Goal: Information Seeking & Learning: Learn about a topic

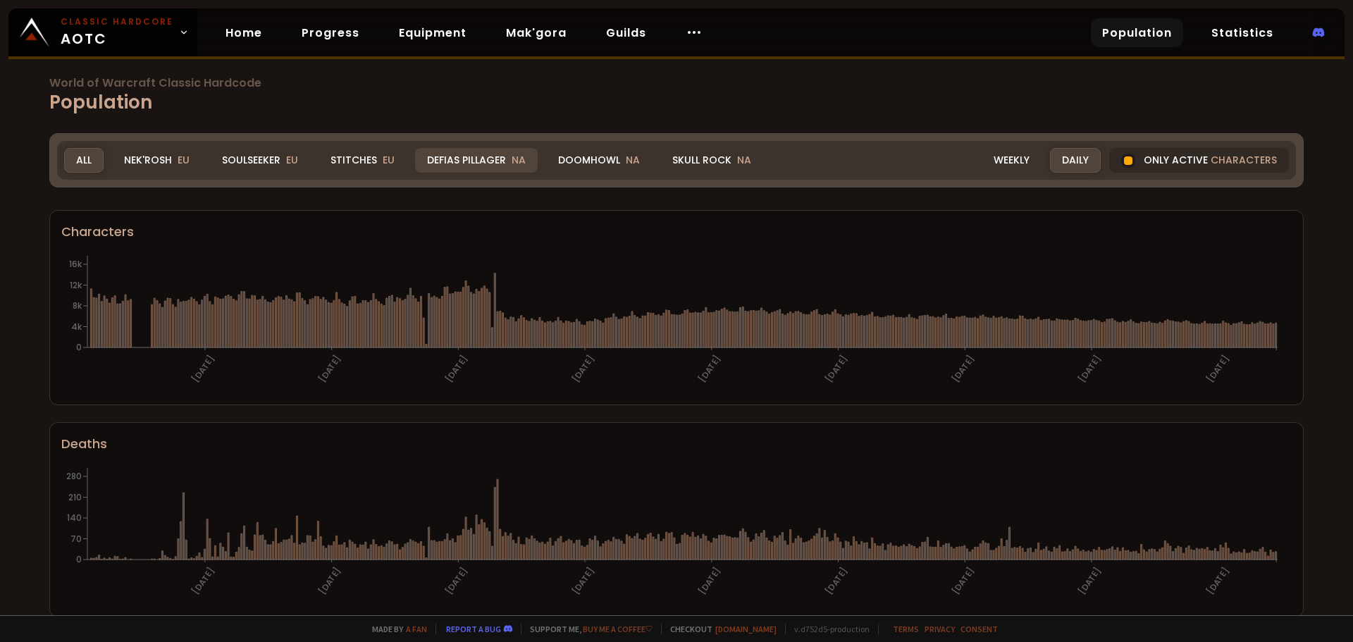
drag, startPoint x: 266, startPoint y: 154, endPoint x: 460, endPoint y: 164, distance: 194.1
click at [266, 154] on div "Soulseeker EU" at bounding box center [260, 160] width 100 height 25
click at [994, 160] on div "Weekly" at bounding box center [1012, 160] width 60 height 25
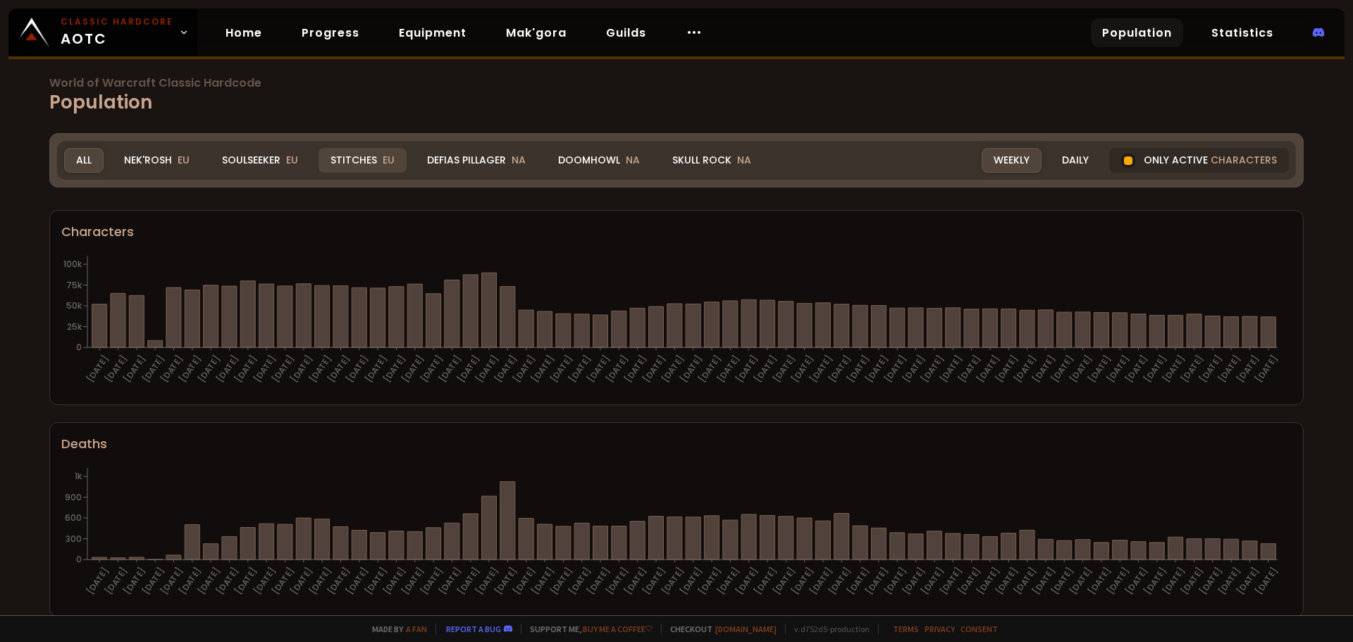
click at [368, 166] on div "Stitches EU" at bounding box center [363, 160] width 88 height 25
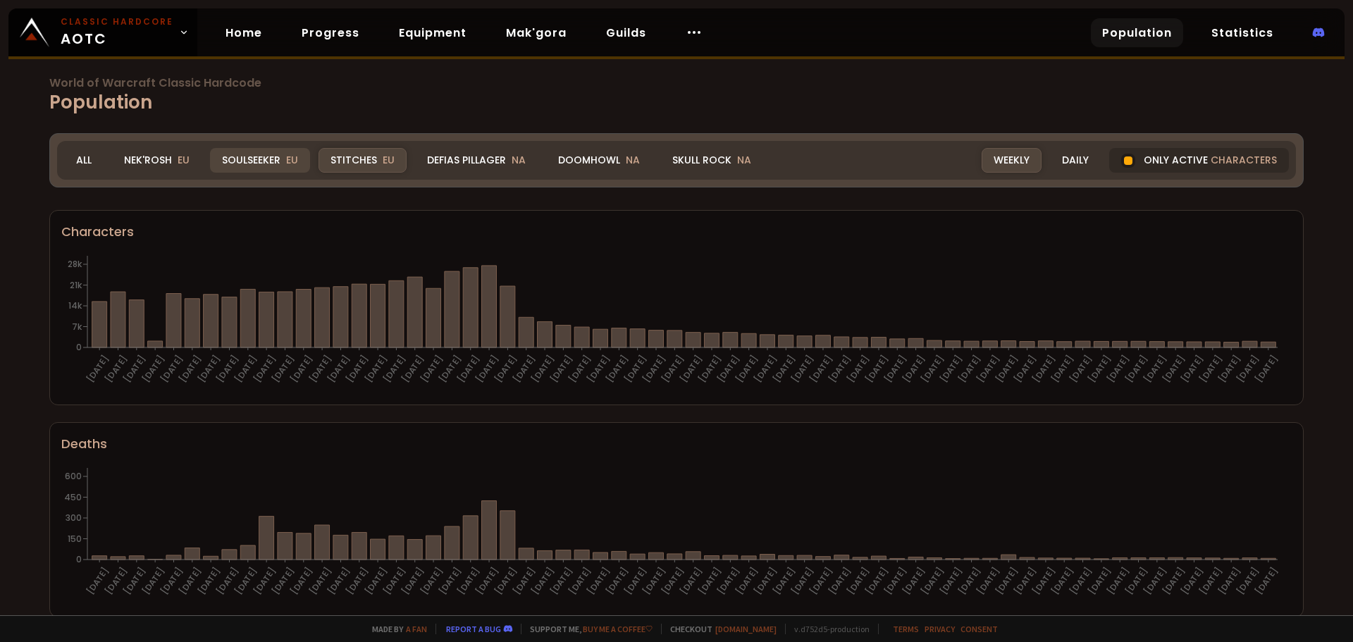
click at [272, 165] on div "Soulseeker EU" at bounding box center [260, 160] width 100 height 25
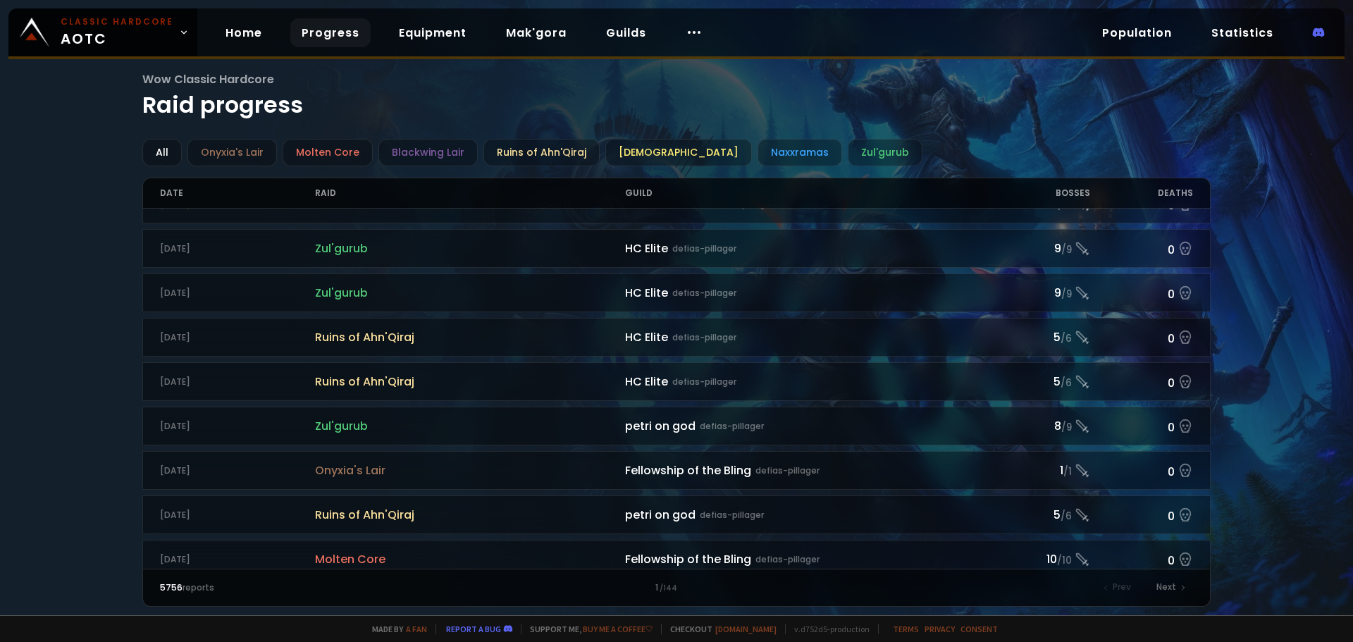
scroll to position [352, 0]
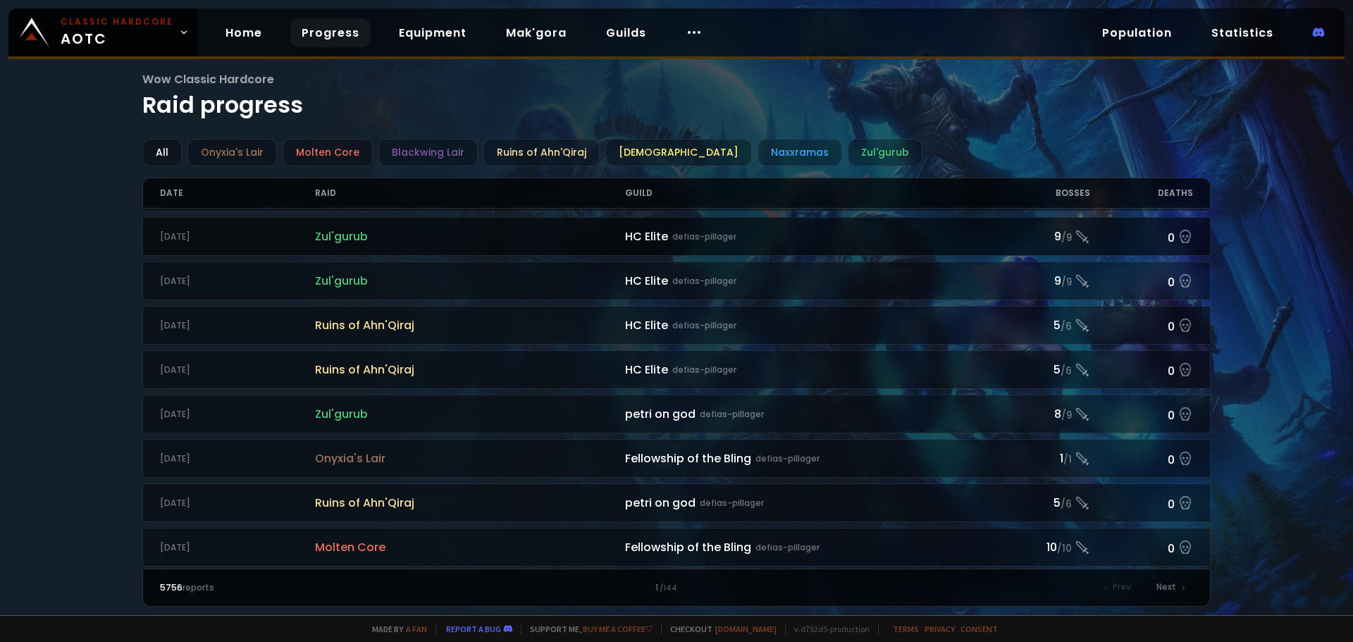
click at [390, 234] on span "Zul'gurub" at bounding box center [470, 237] width 310 height 18
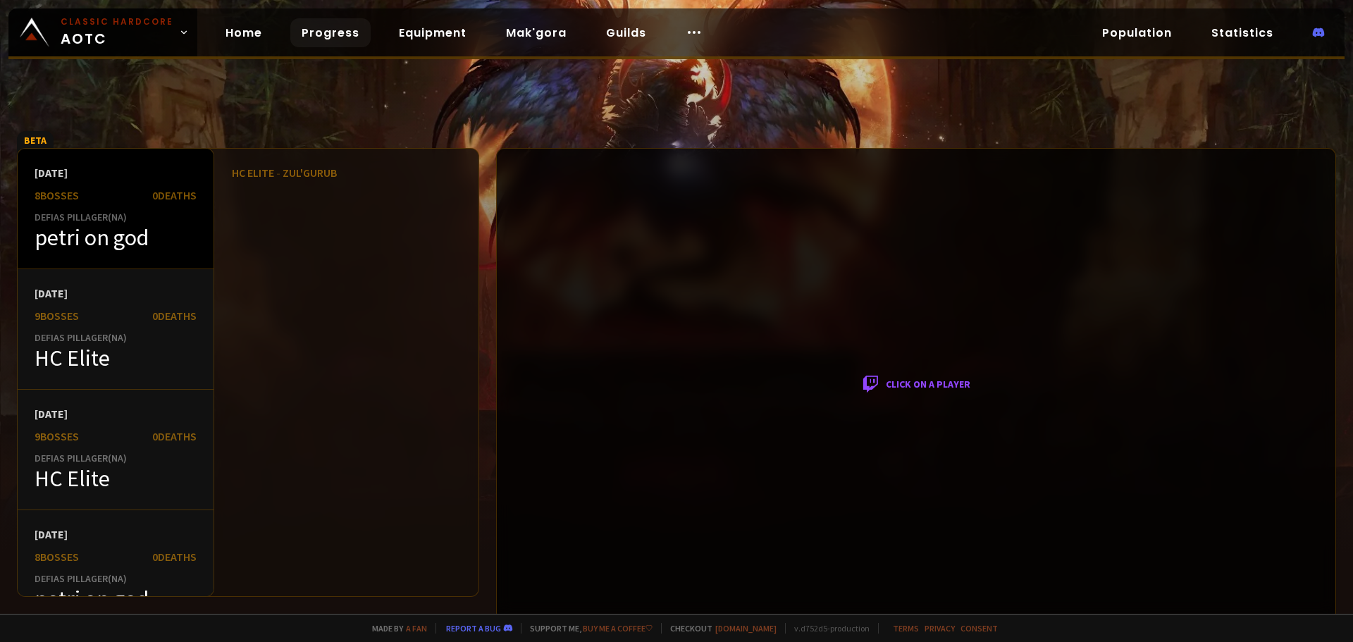
click at [102, 232] on div "petri on god" at bounding box center [116, 237] width 162 height 28
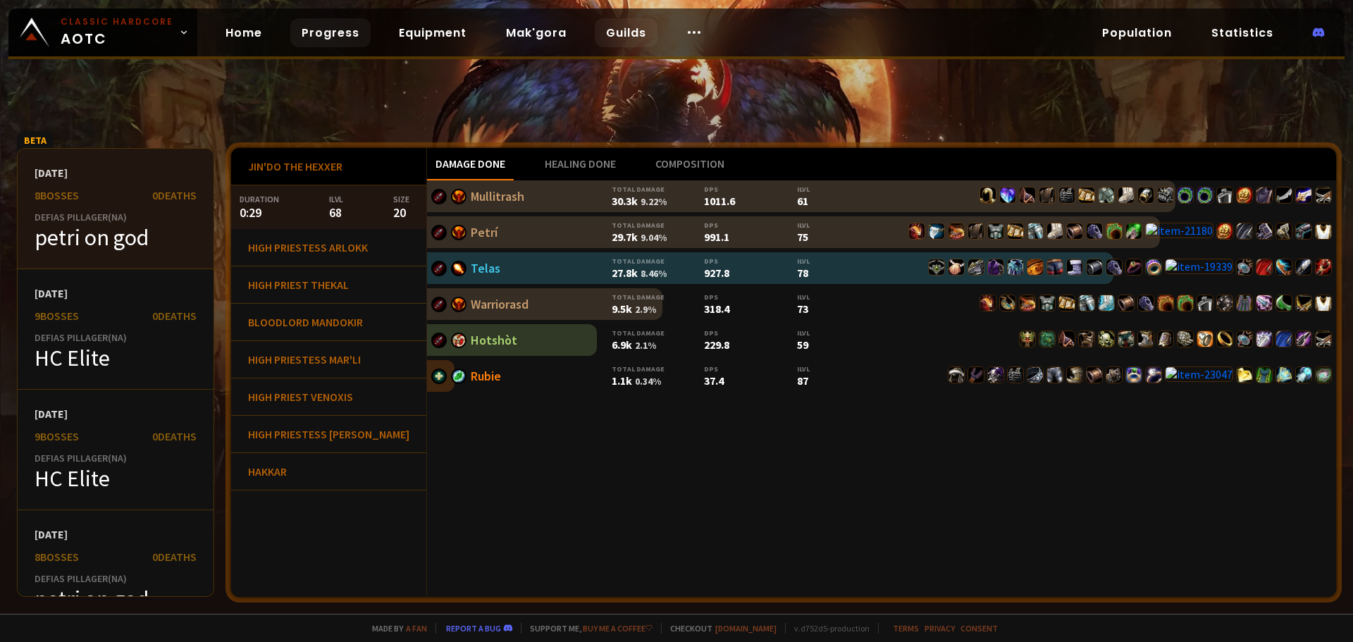
click at [613, 30] on link "Guilds" at bounding box center [626, 32] width 63 height 29
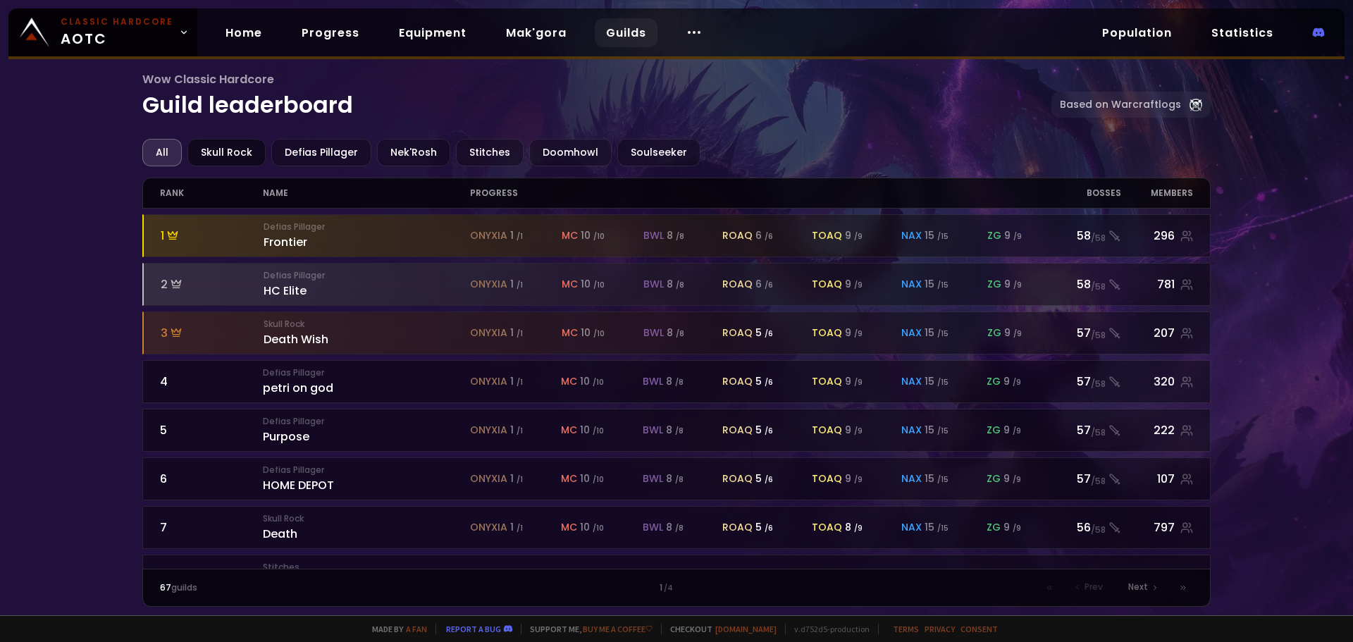
drag, startPoint x: 235, startPoint y: 147, endPoint x: 250, endPoint y: 152, distance: 16.3
click at [235, 147] on div "Skull Rock" at bounding box center [226, 152] width 78 height 27
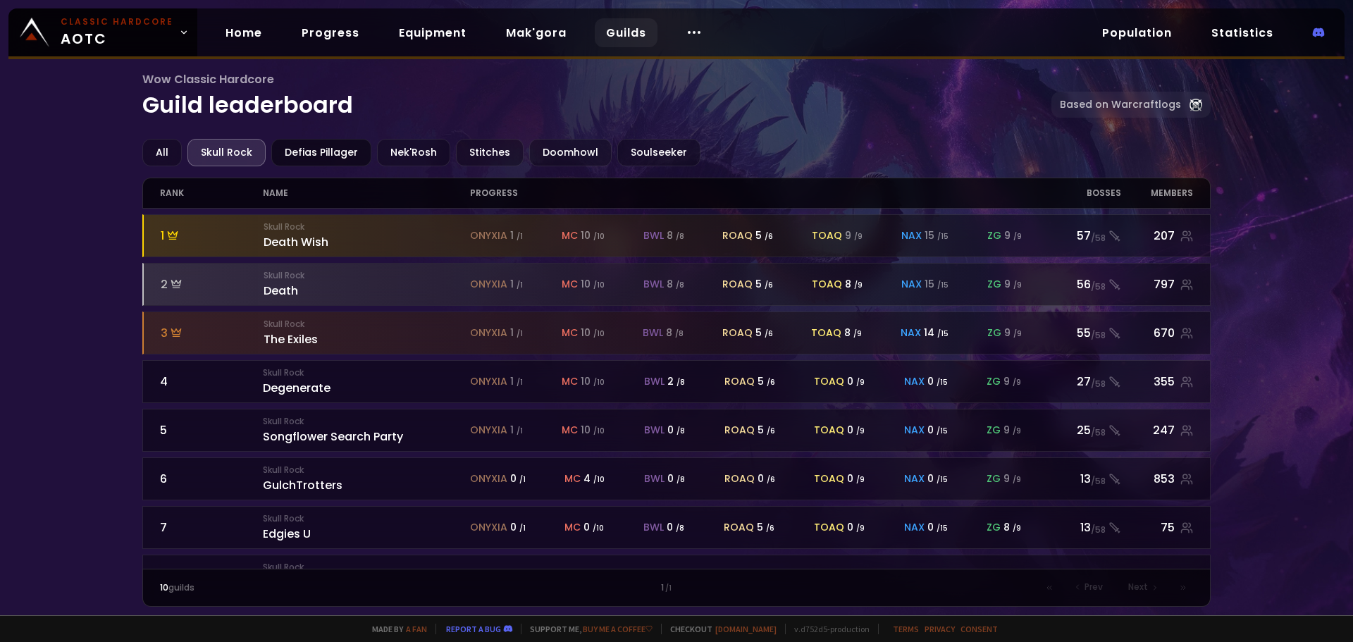
click at [303, 154] on div "Defias Pillager" at bounding box center [321, 152] width 100 height 27
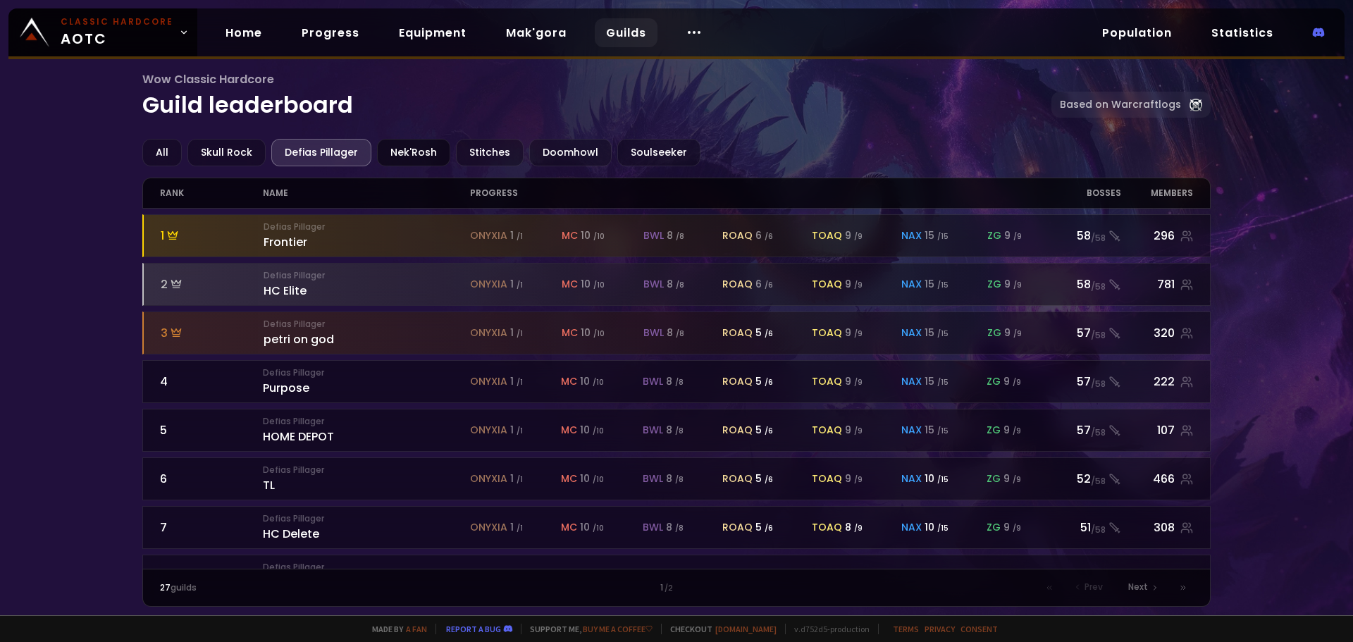
click at [406, 156] on div "Nek'Rosh" at bounding box center [413, 152] width 73 height 27
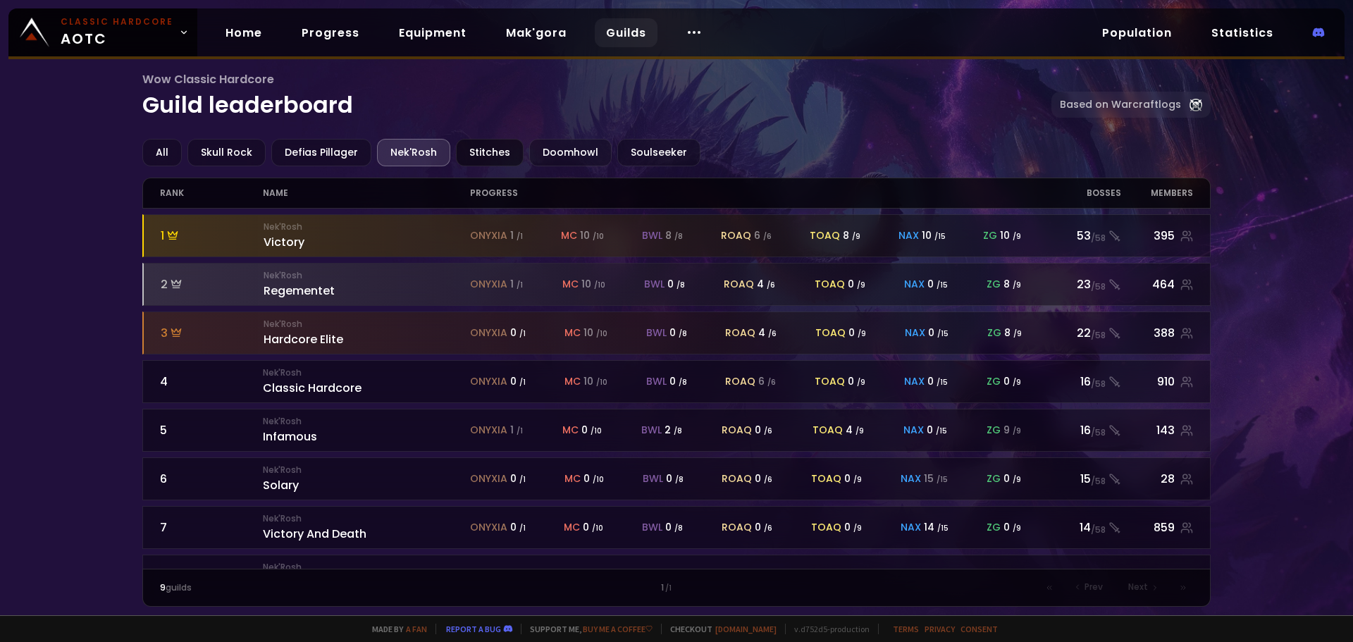
click at [479, 156] on div "Stitches" at bounding box center [490, 152] width 68 height 27
drag, startPoint x: 768, startPoint y: 221, endPoint x: 813, endPoint y: 123, distance: 108.2
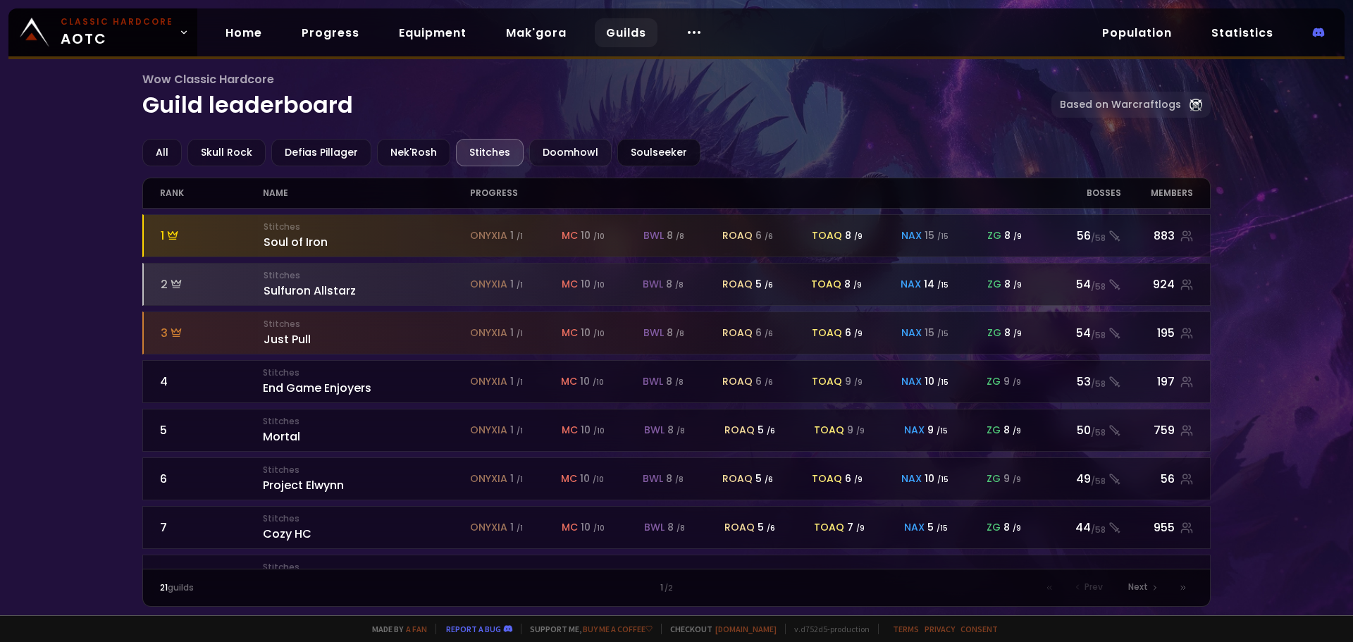
click at [657, 156] on div "Soulseeker" at bounding box center [658, 152] width 83 height 27
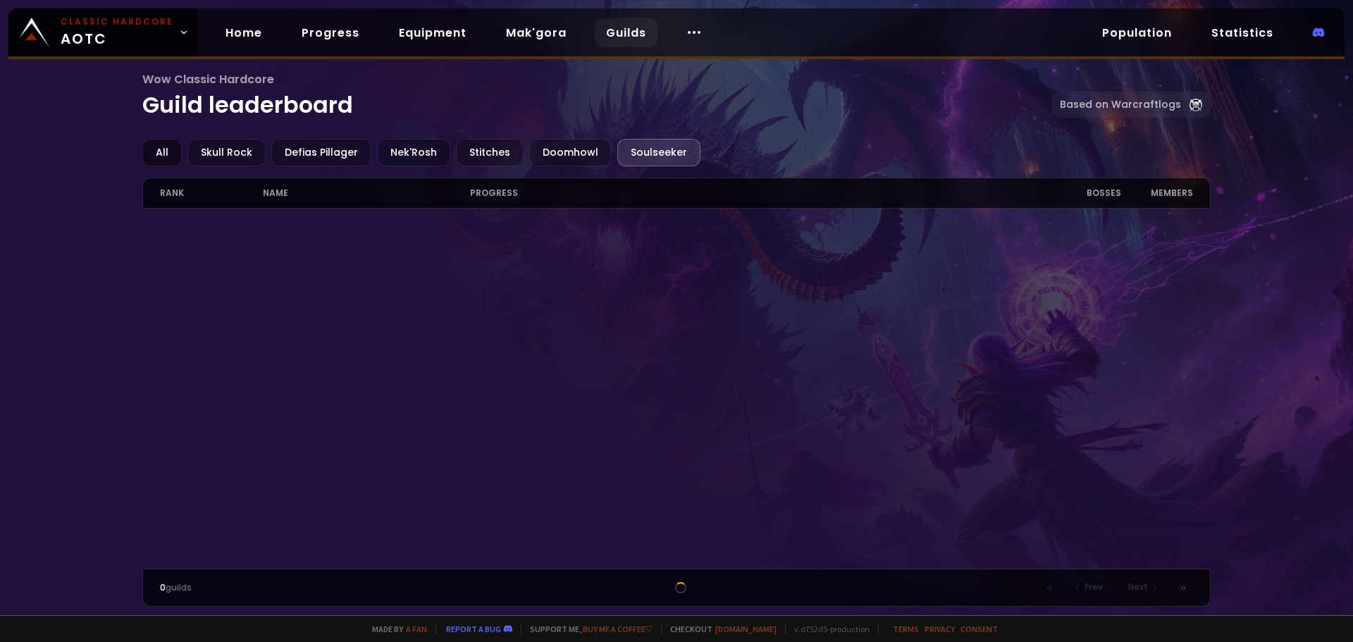
click at [171, 156] on div "All" at bounding box center [161, 152] width 39 height 27
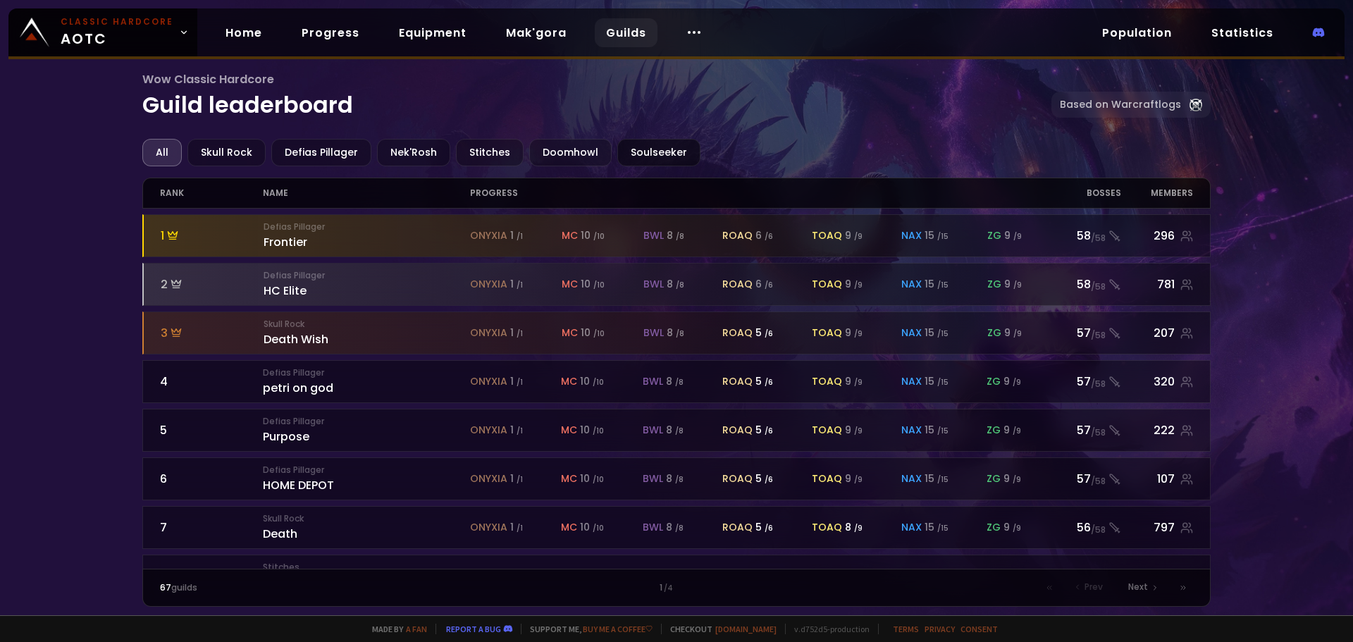
click at [663, 147] on div "Soulseeker" at bounding box center [658, 152] width 83 height 27
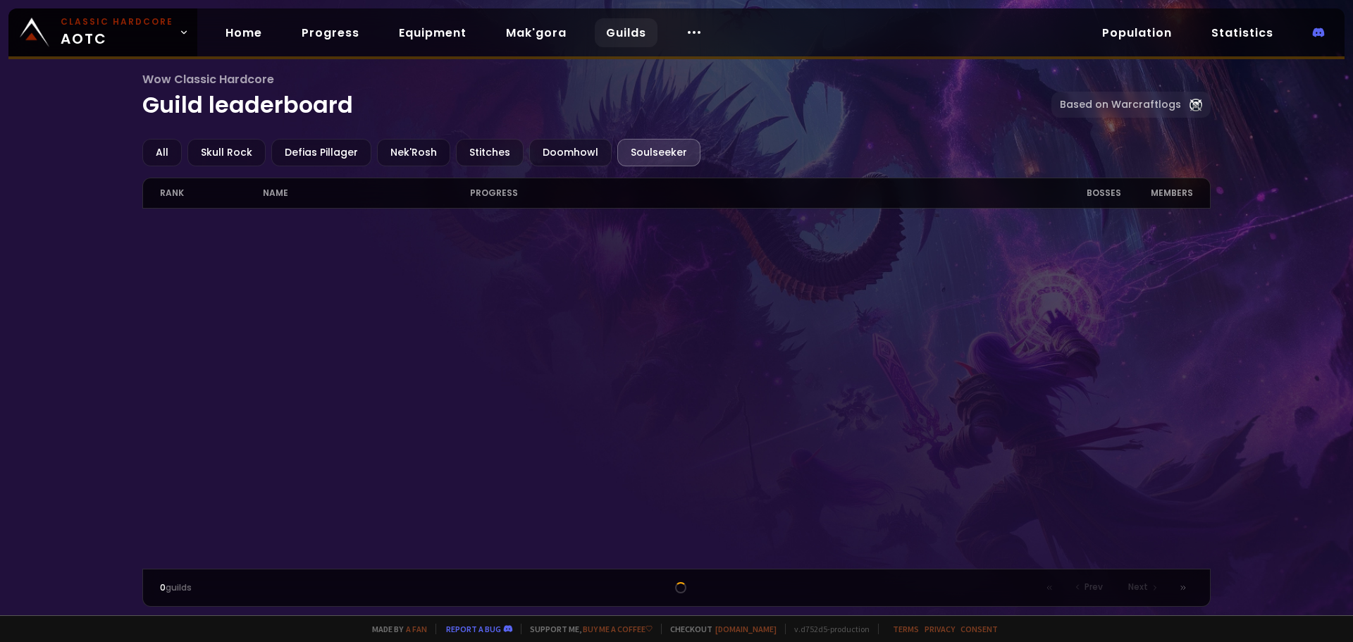
click at [875, 353] on div at bounding box center [676, 389] width 1069 height 360
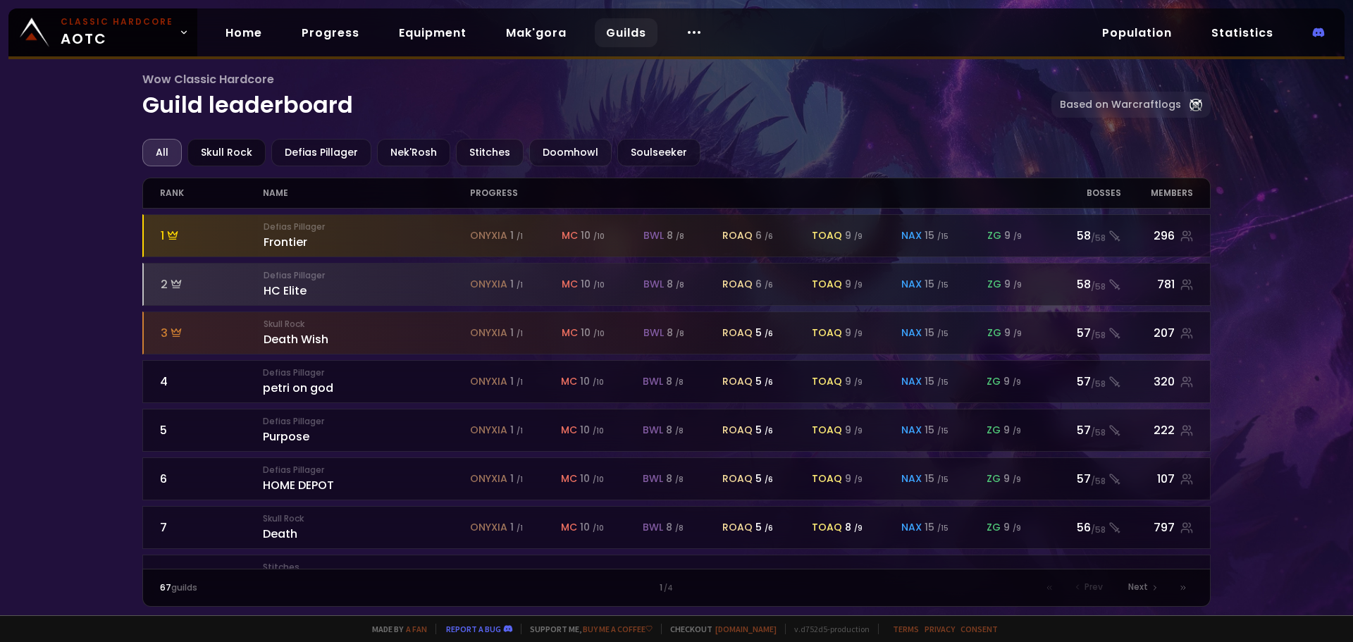
click at [249, 155] on div "Skull Rock" at bounding box center [226, 152] width 78 height 27
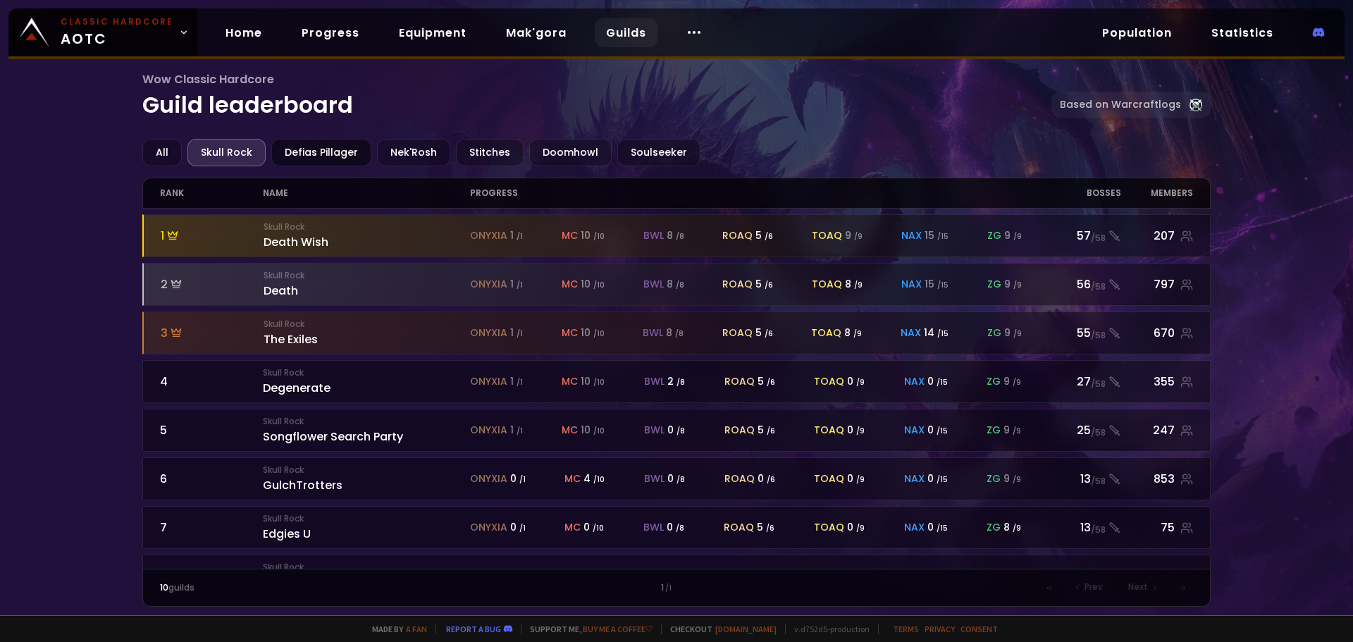
click at [326, 149] on div "Defias Pillager" at bounding box center [321, 152] width 100 height 27
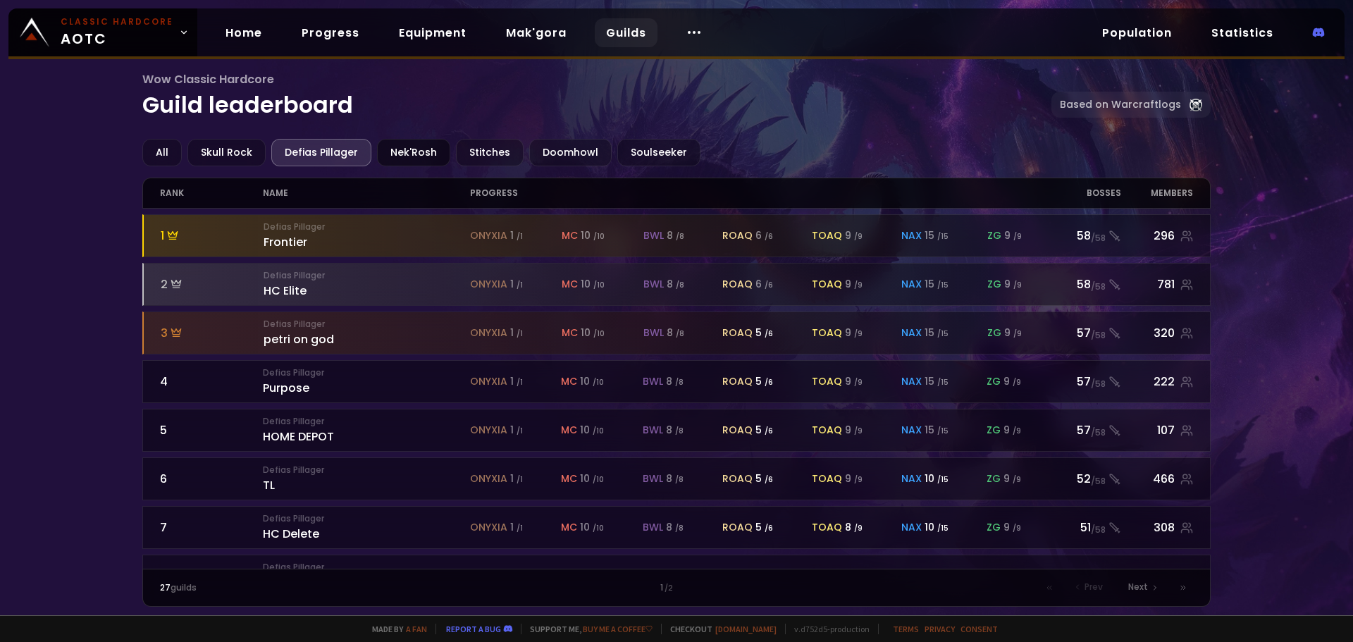
click at [391, 149] on div "Nek'Rosh" at bounding box center [413, 152] width 73 height 27
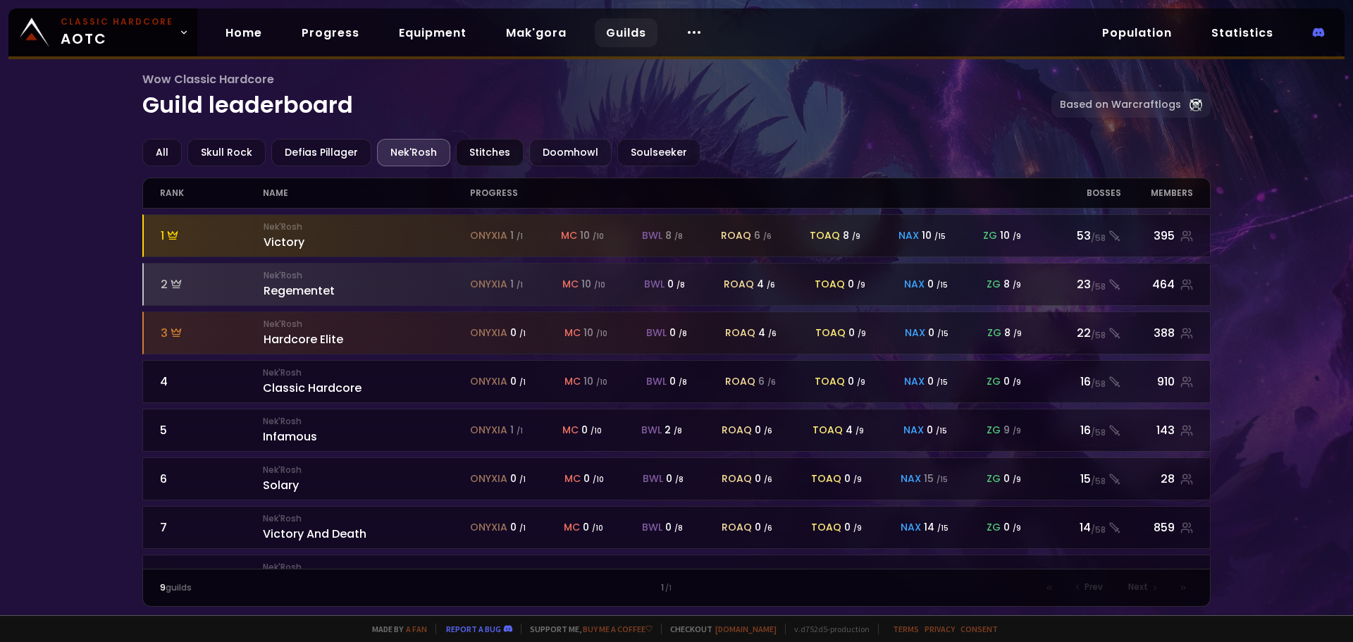
click at [490, 158] on div "Stitches" at bounding box center [490, 152] width 68 height 27
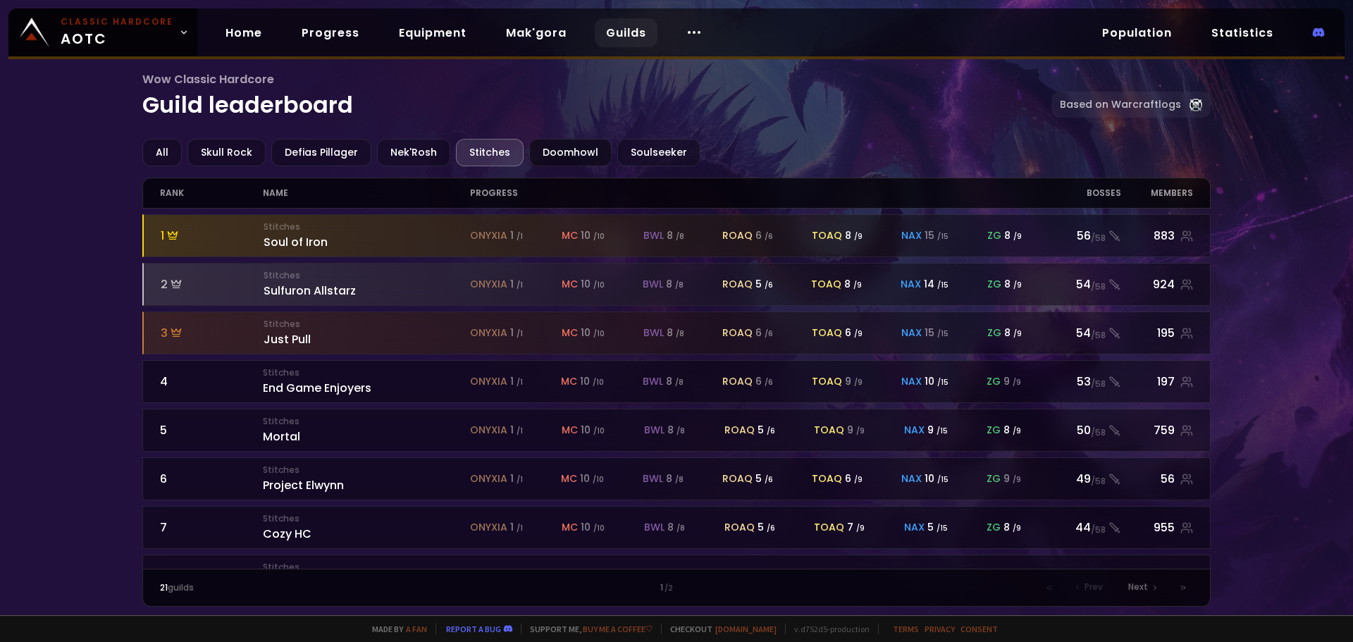
click at [550, 152] on div "Doomhowl" at bounding box center [570, 152] width 82 height 27
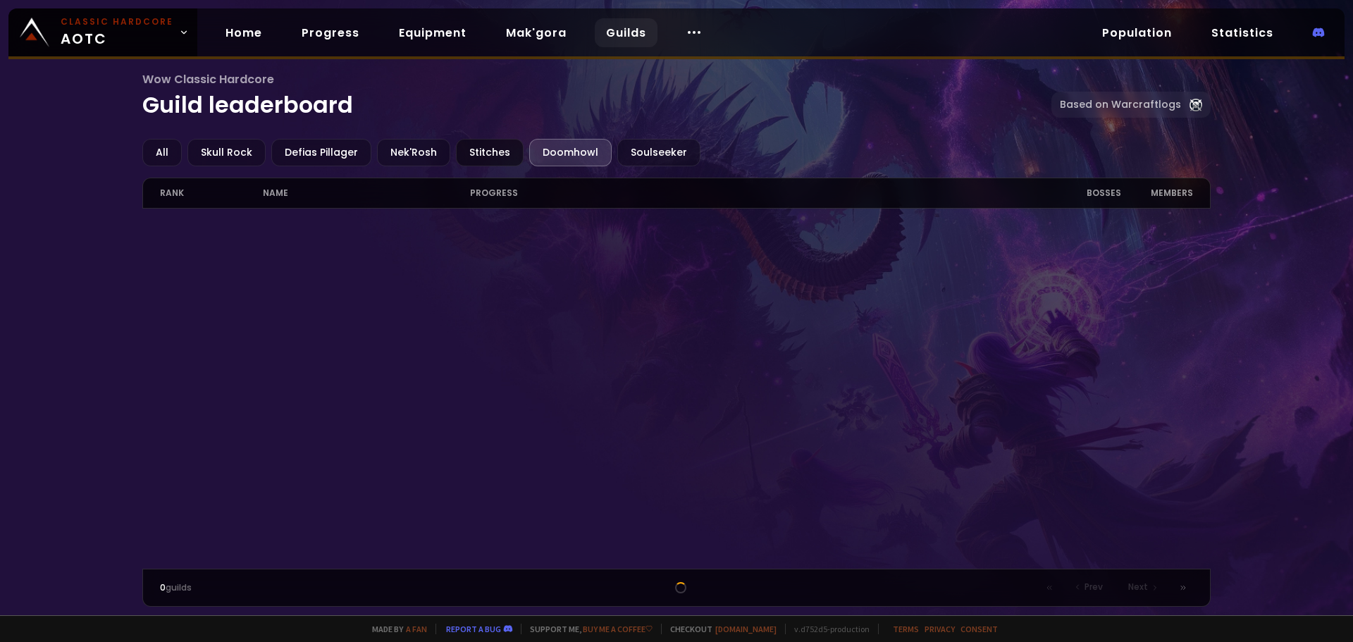
click at [466, 156] on div "Stitches" at bounding box center [490, 152] width 68 height 27
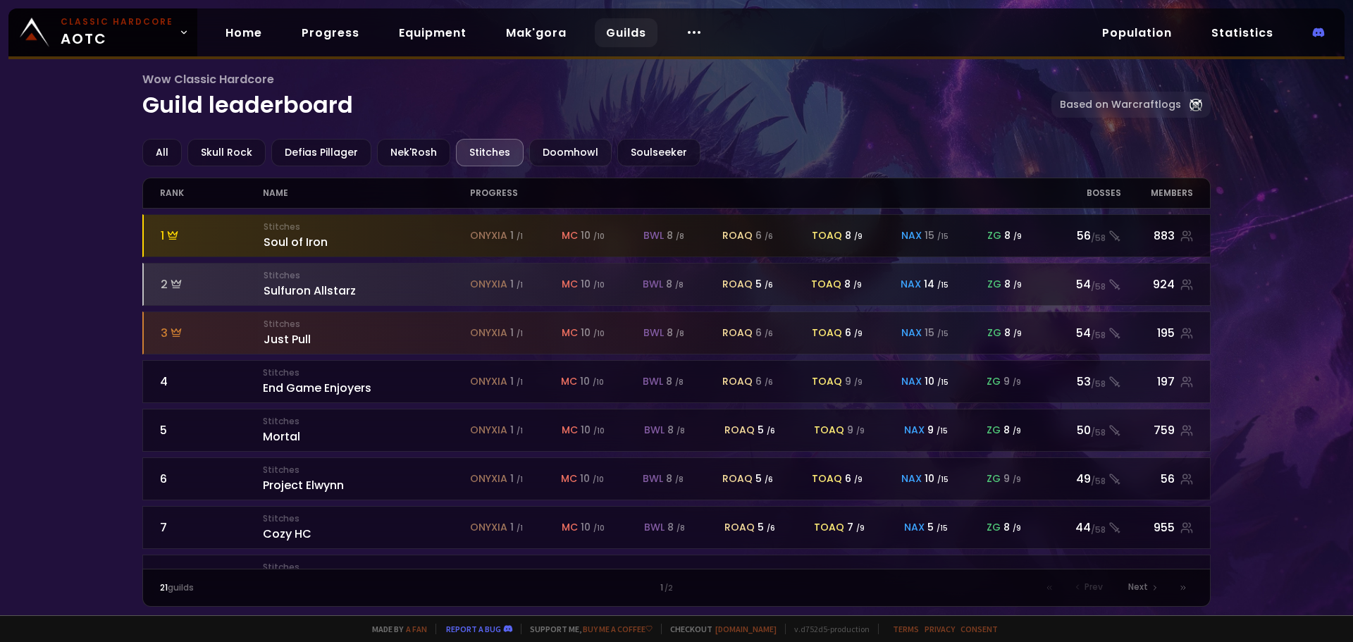
click at [1004, 235] on div "8 / 9" at bounding box center [1013, 235] width 18 height 15
